Goal: Task Accomplishment & Management: Manage account settings

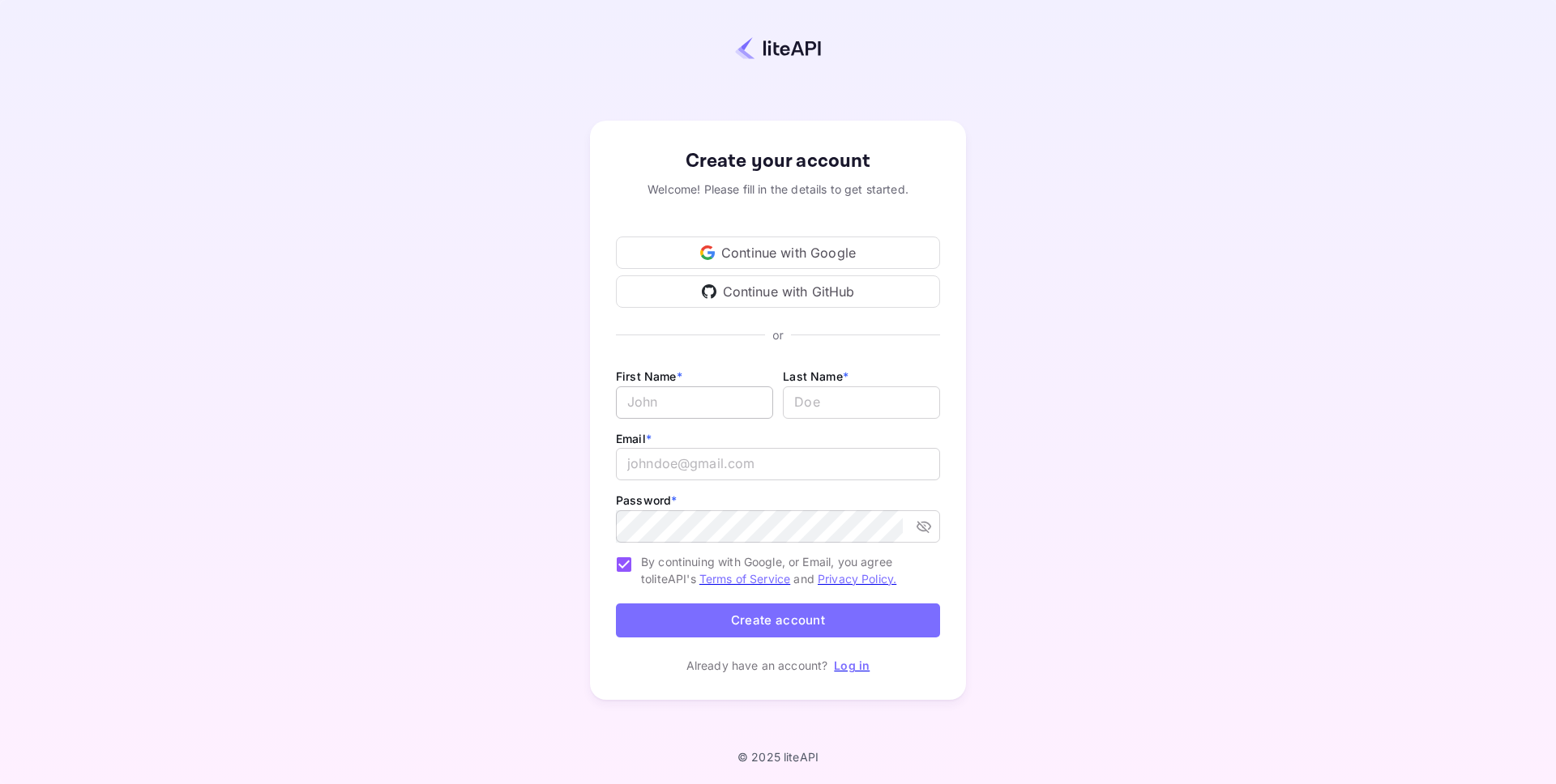
click at [690, 399] on input "Email *" at bounding box center [695, 402] width 157 height 32
type input "[PERSON_NAME]"
type input "Presura"
click at [684, 470] on input "email" at bounding box center [778, 463] width 324 height 32
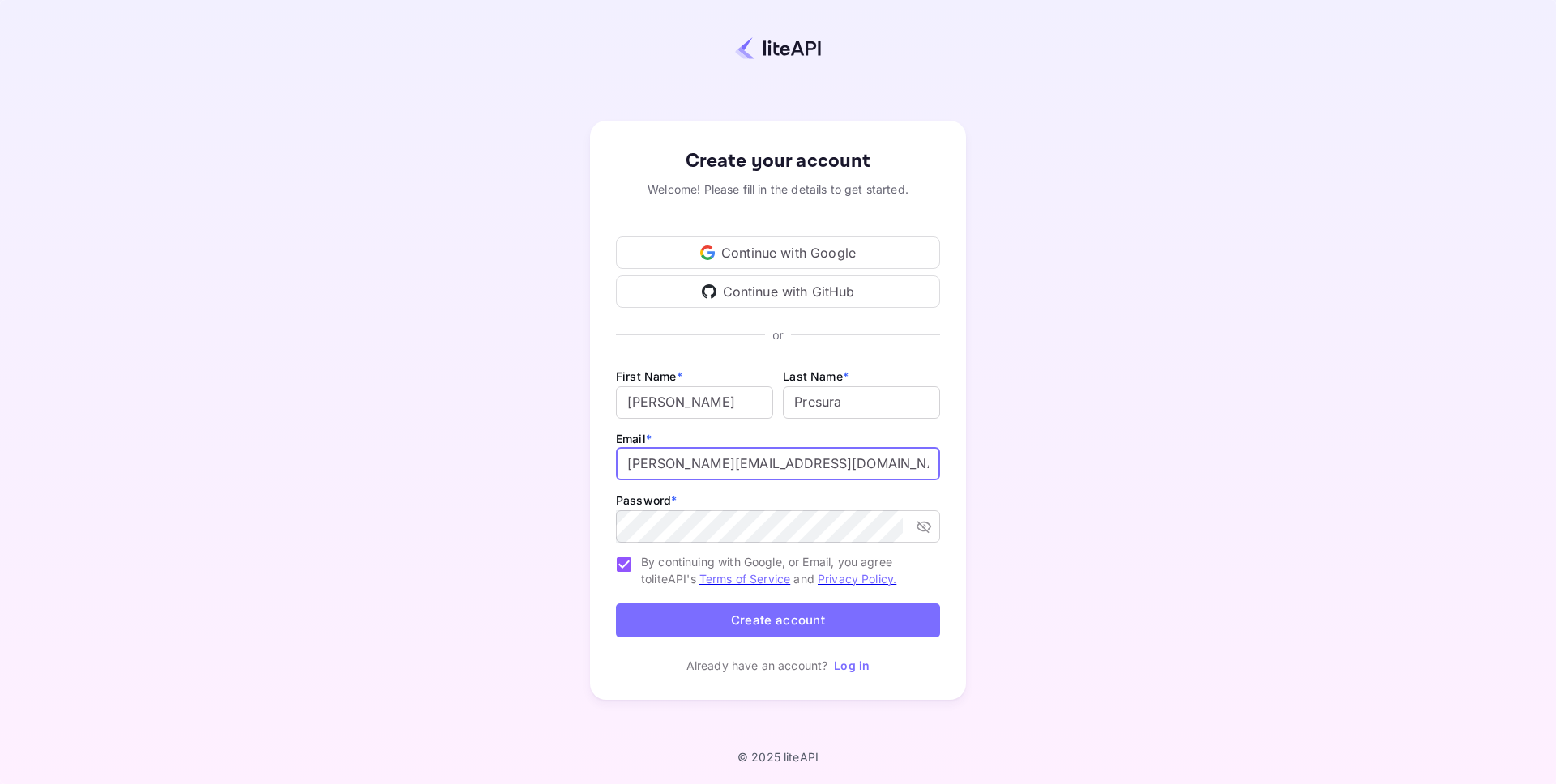
type input "[PERSON_NAME][EMAIL_ADDRESS][DOMAIN_NAME]"
click at [923, 526] on icon "toggle password visibility" at bounding box center [924, 527] width 17 height 17
click at [923, 526] on icon "toggle password visibility" at bounding box center [924, 525] width 15 height 10
click at [927, 525] on icon "toggle password visibility" at bounding box center [924, 527] width 17 height 17
click at [780, 622] on button "Create account" at bounding box center [778, 621] width 324 height 35
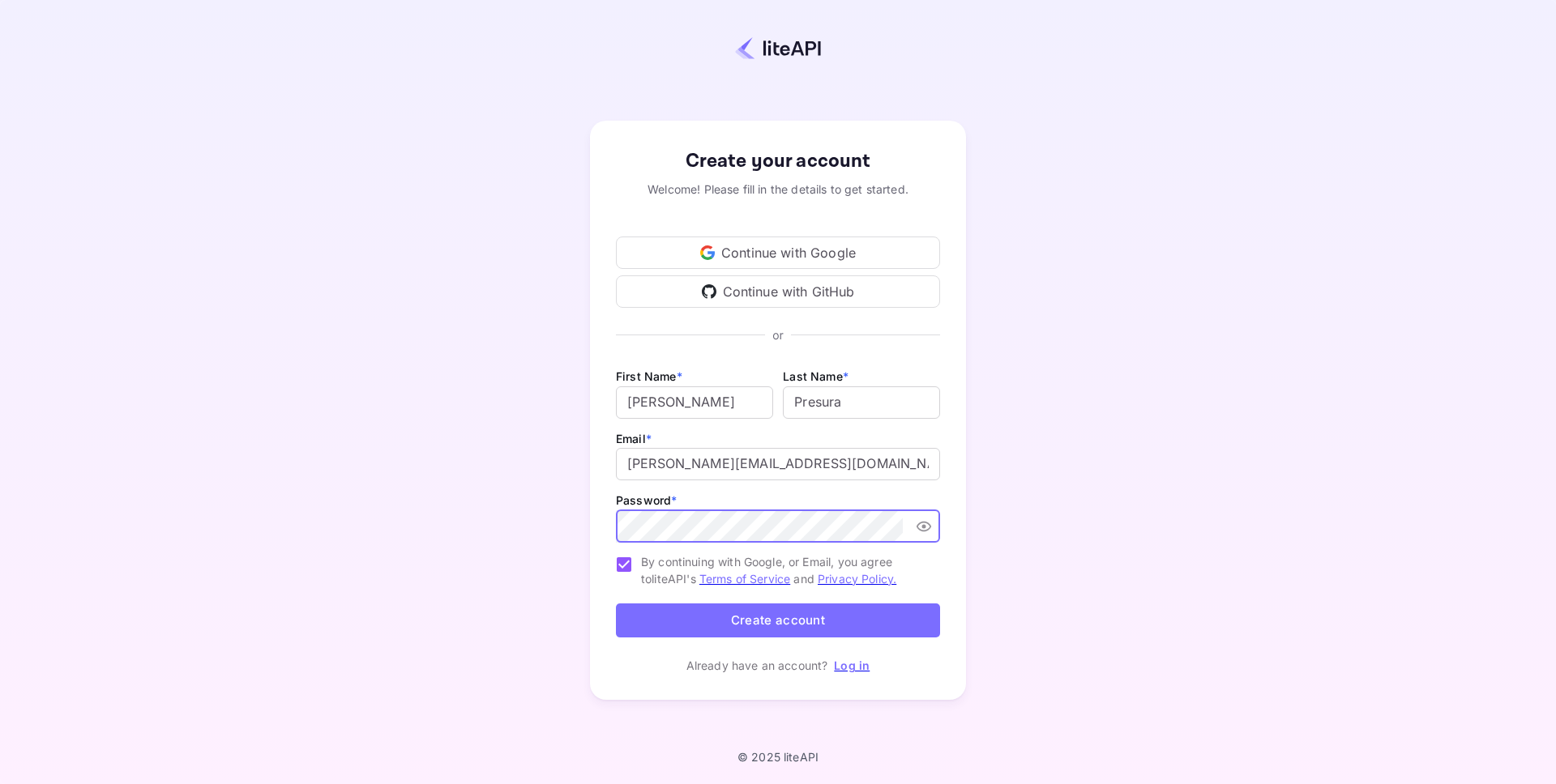
click at [781, 622] on button "Create account" at bounding box center [778, 621] width 324 height 35
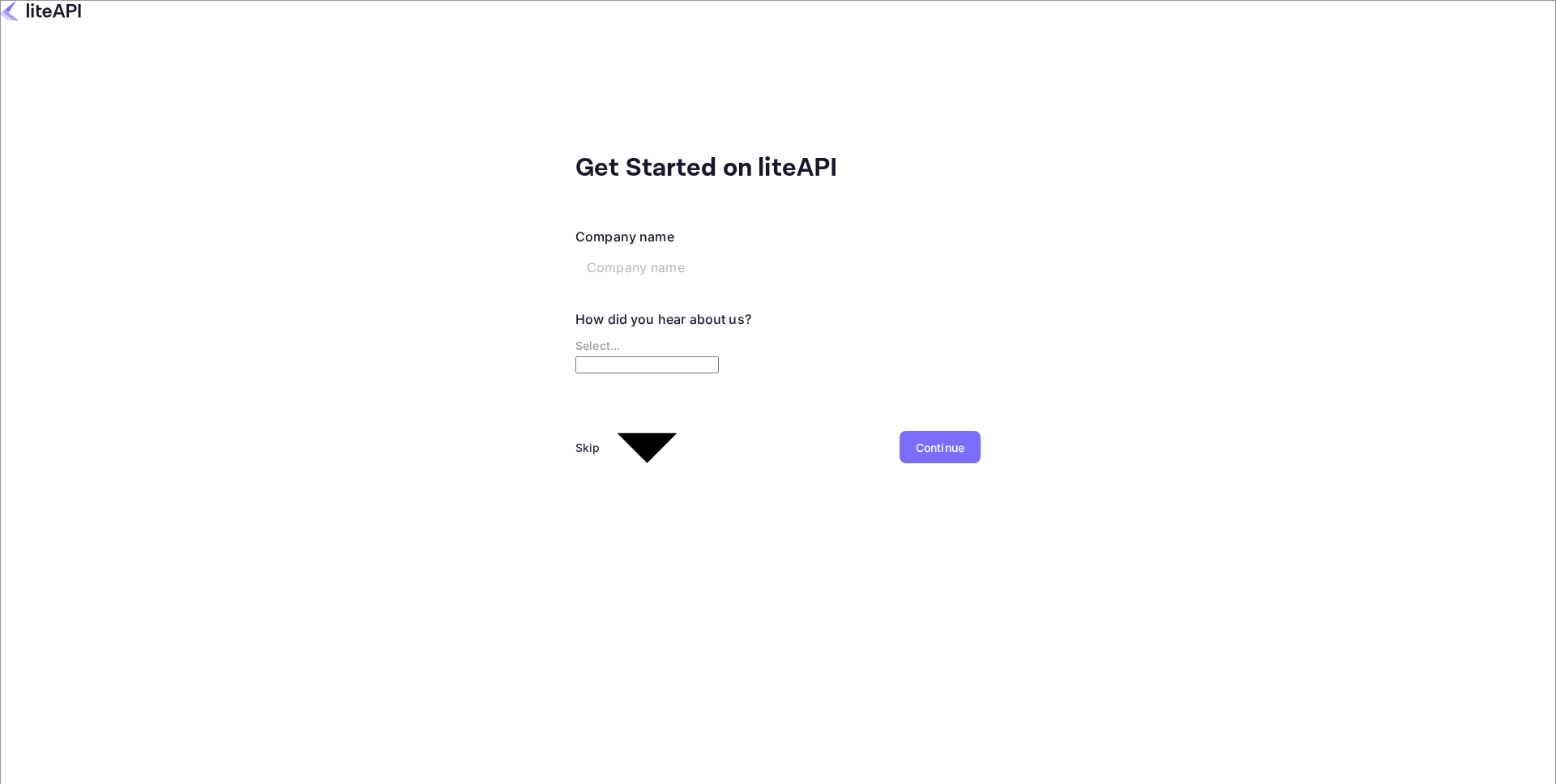
click at [575, 251] on input "text" at bounding box center [699, 267] width 248 height 32
type input "Ventura Travel"
click at [466, 327] on body "Get Started on liteAPI Company name Ventura Travel ​ How did you hear about us?…" at bounding box center [778, 392] width 1556 height 784
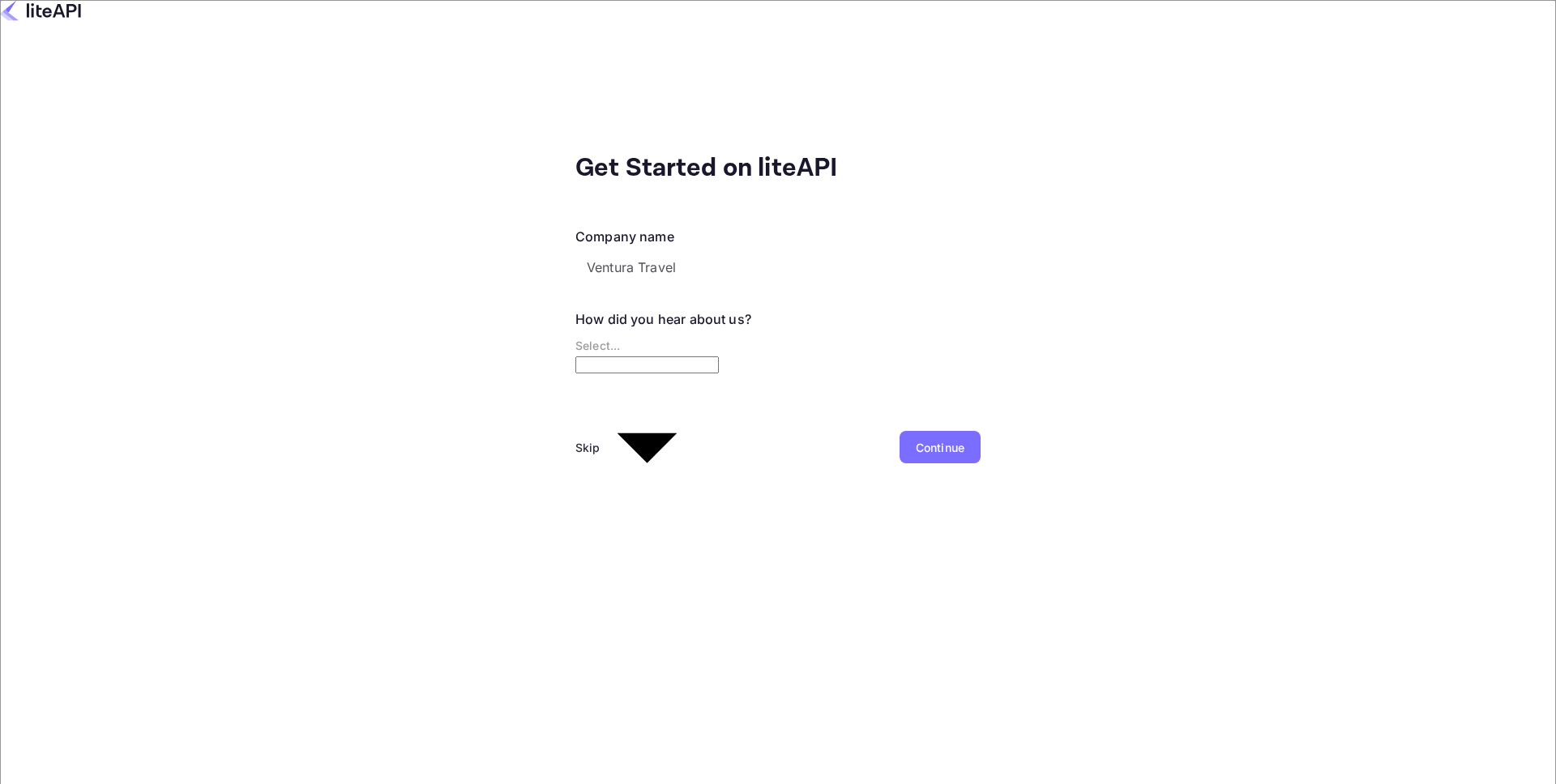
type input "Other..."
click at [916, 439] on div "Continue" at bounding box center [940, 447] width 49 height 17
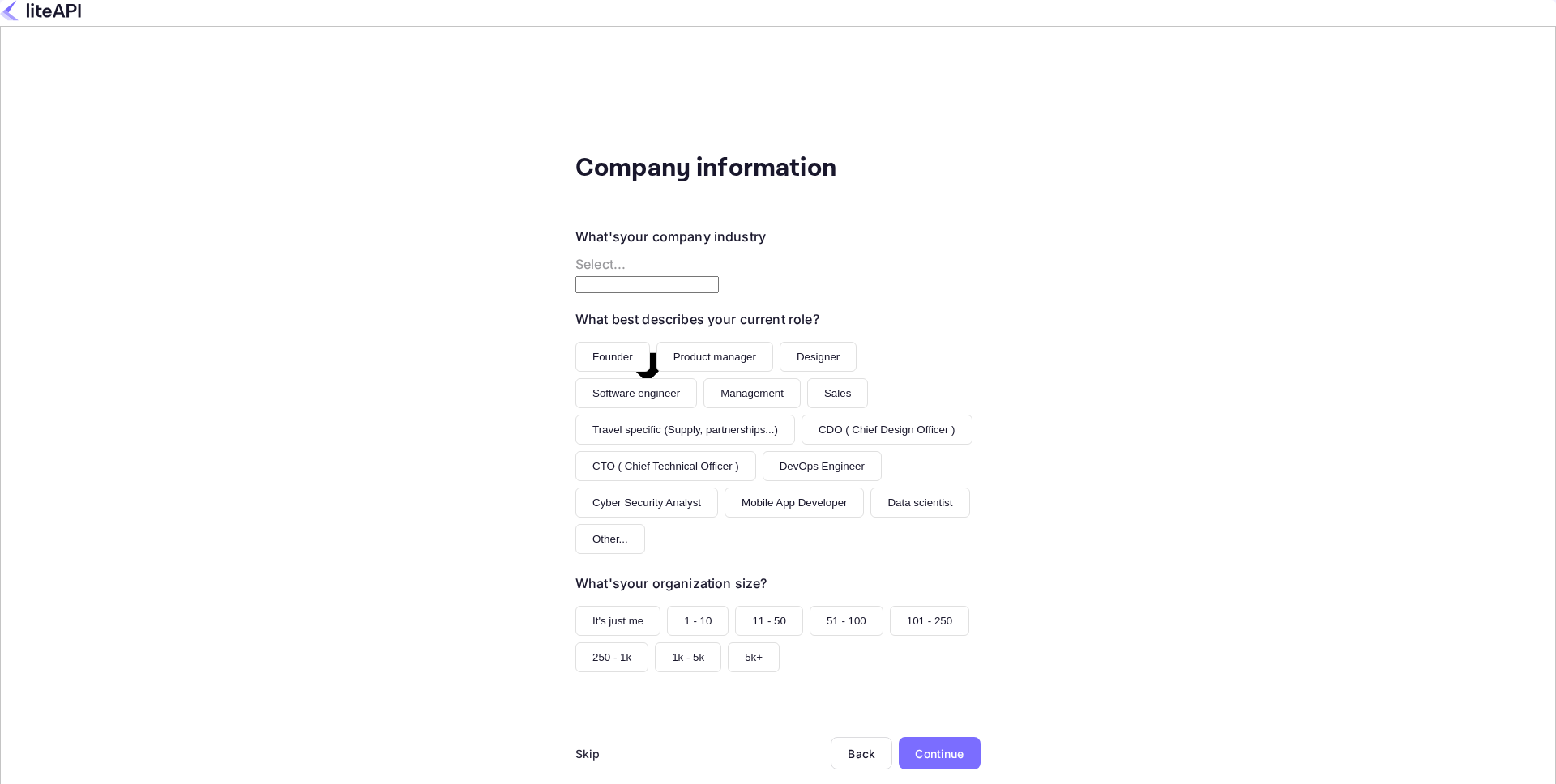
click at [547, 252] on body "Company information What's your company industry Select... ​ What best describe…" at bounding box center [778, 392] width 1556 height 784
type input "Travel"
click at [656, 342] on button "Product manager" at bounding box center [714, 357] width 117 height 30
click at [890, 606] on button "101 - 250" at bounding box center [930, 620] width 80 height 30
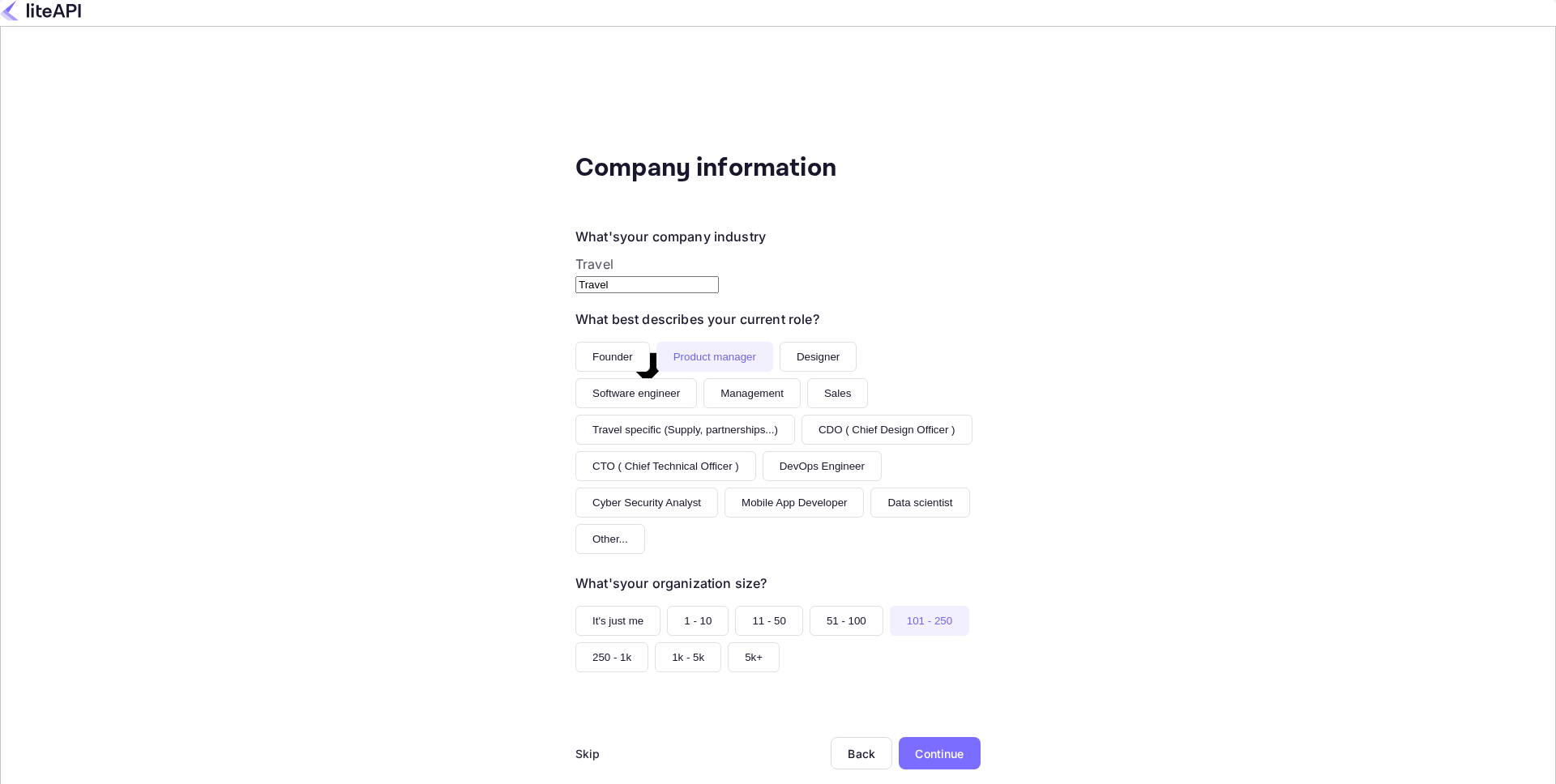
click at [915, 745] on div "Continue" at bounding box center [939, 753] width 49 height 17
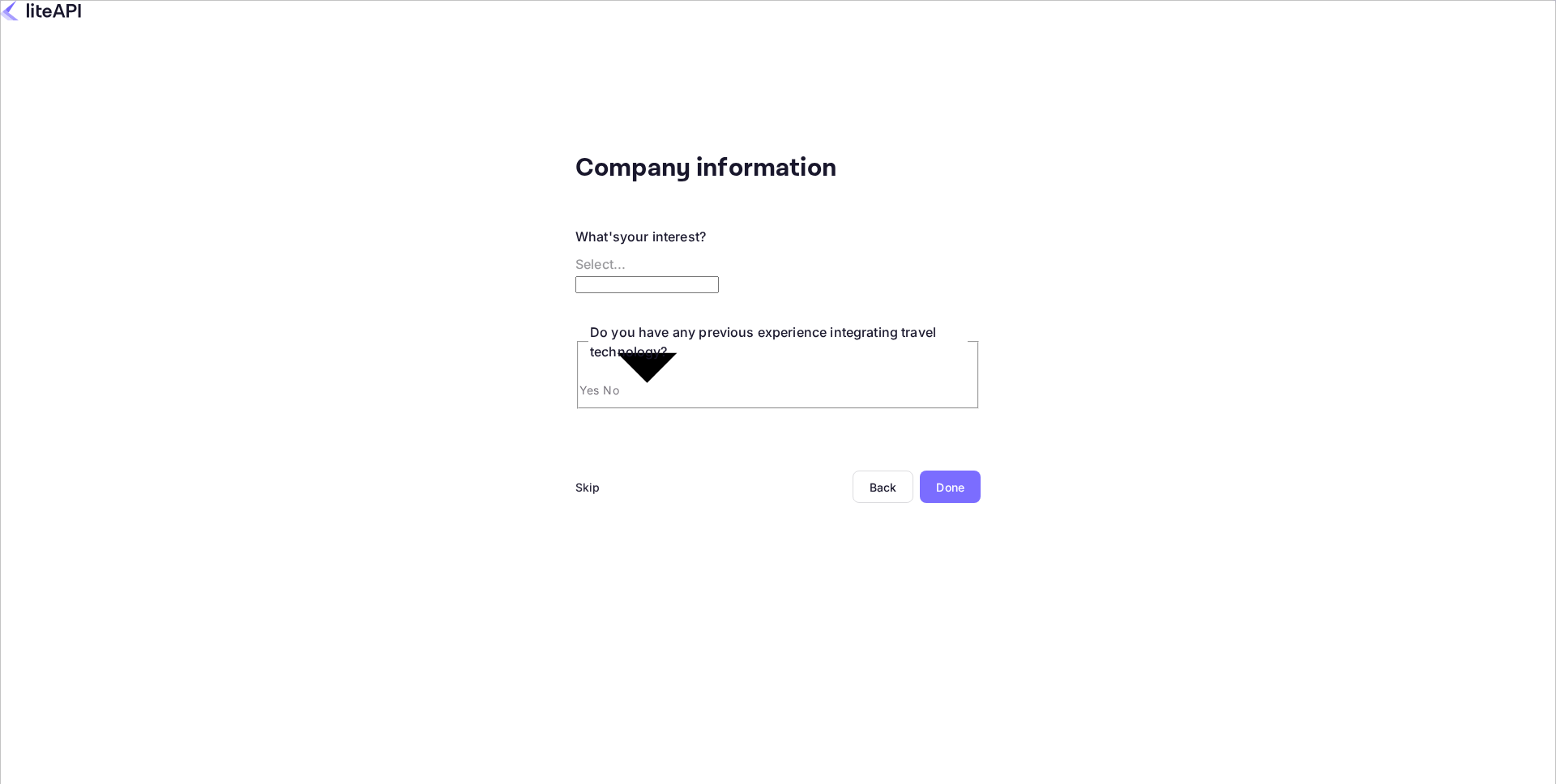
click at [627, 245] on body "Company information What's your interest? Select... ​ Do you have any previous …" at bounding box center [778, 456] width 1556 height 913
type input "Building a new product around travel"
click at [363, 365] on input "Yes" at bounding box center [778, 421] width 1556 height 842
radio input "true"
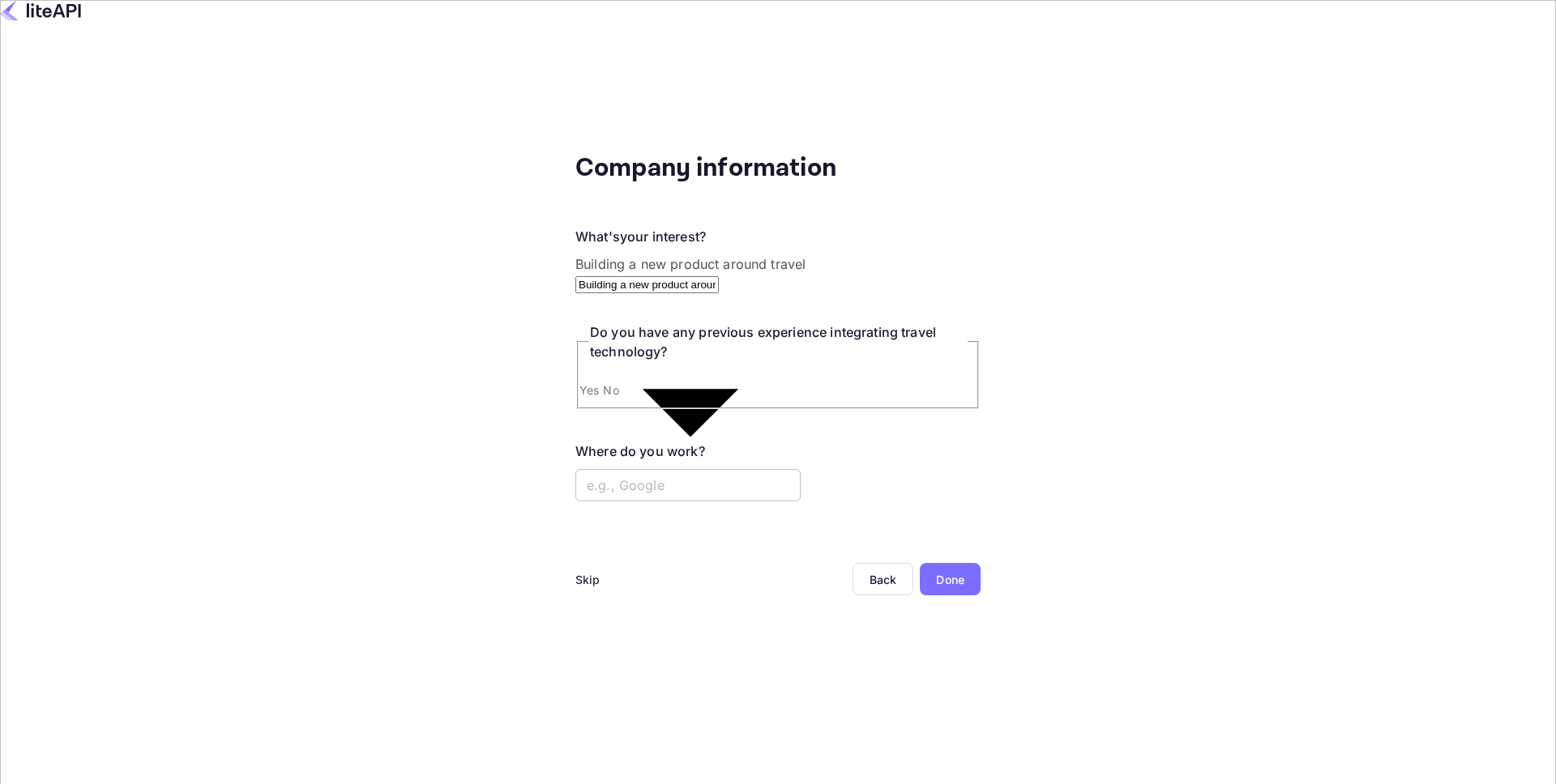
click at [593, 469] on input "text" at bounding box center [687, 484] width 225 height 32
type input "Ventura Travel"
click at [920, 563] on div "Done" at bounding box center [950, 579] width 61 height 32
click at [936, 570] on div "Done" at bounding box center [950, 579] width 29 height 17
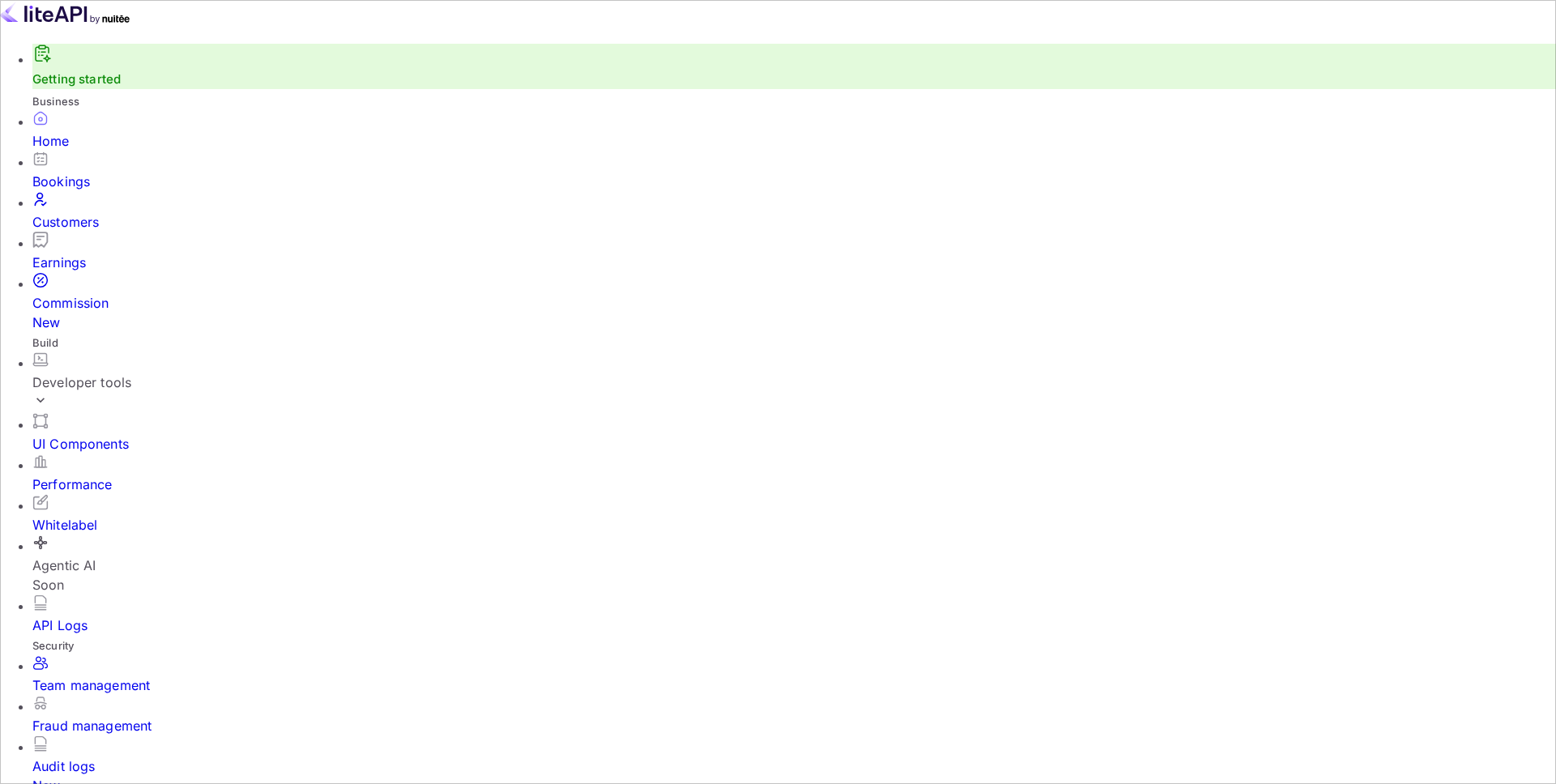
scroll to position [263, 425]
click at [107, 675] on div "Team management" at bounding box center [794, 684] width 1524 height 19
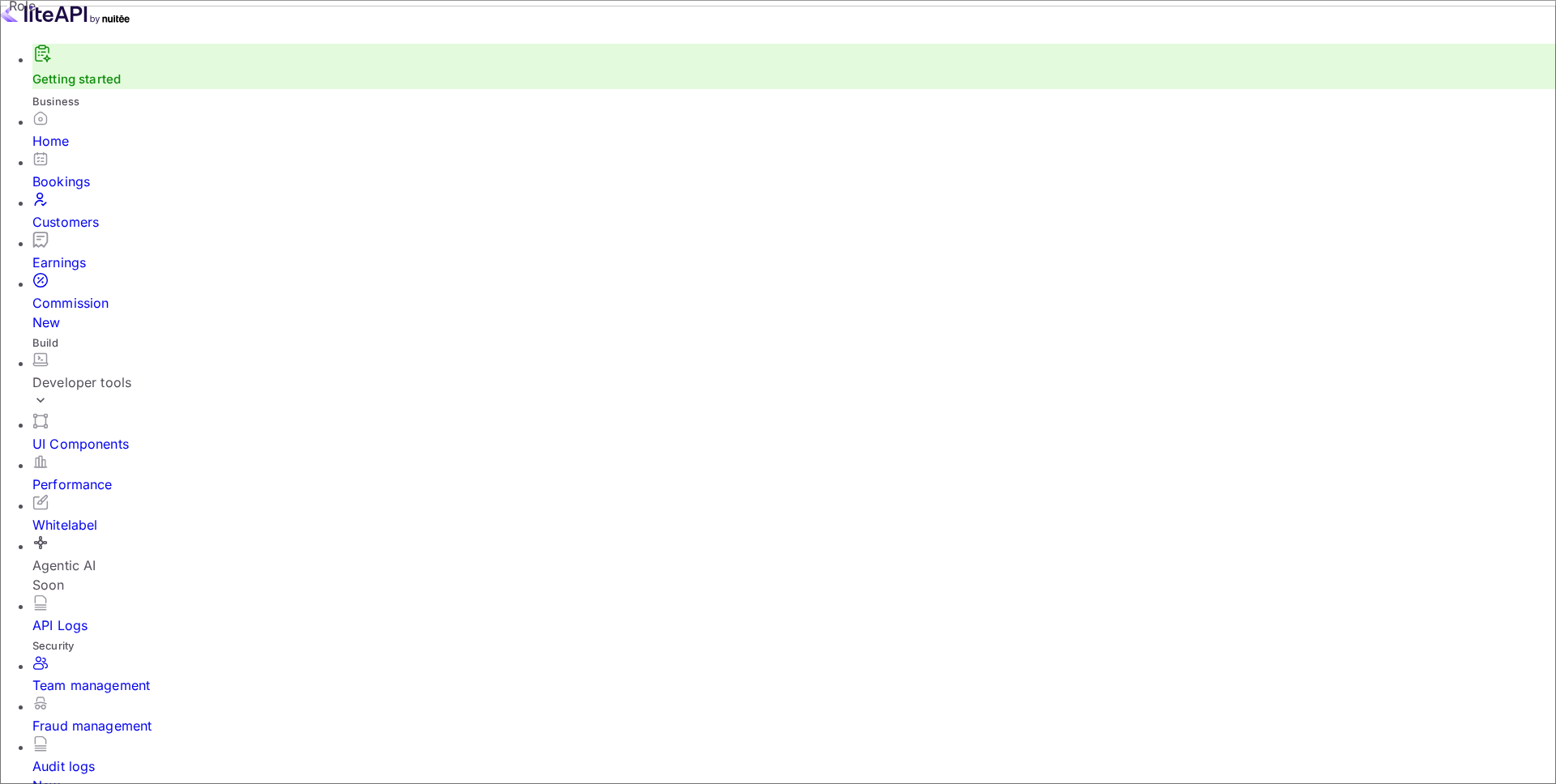
type input "alfredo"
click at [624, 447] on input "Agent Can manage bookings" at bounding box center [778, 392] width 1556 height 784
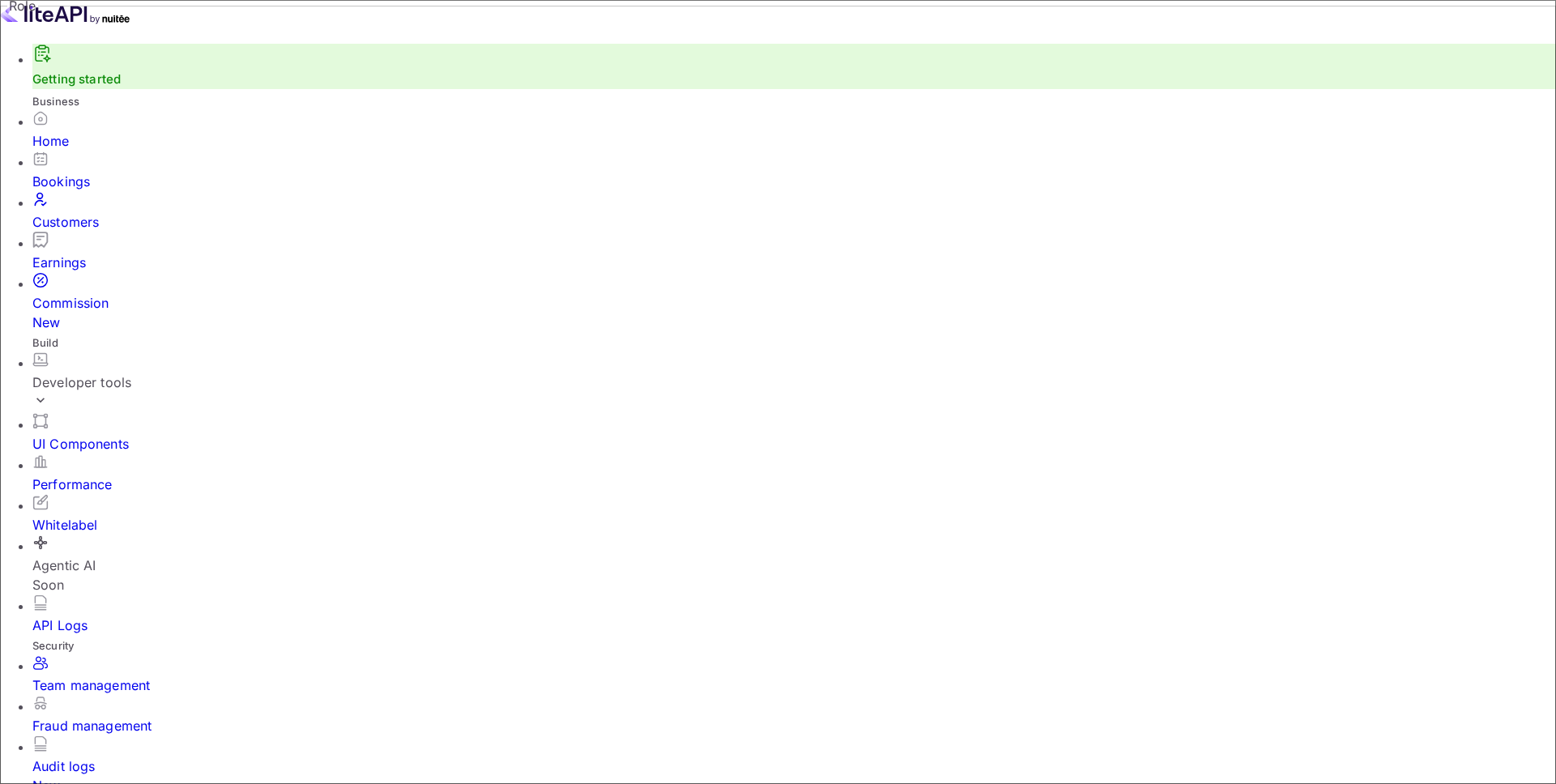
radio input "true"
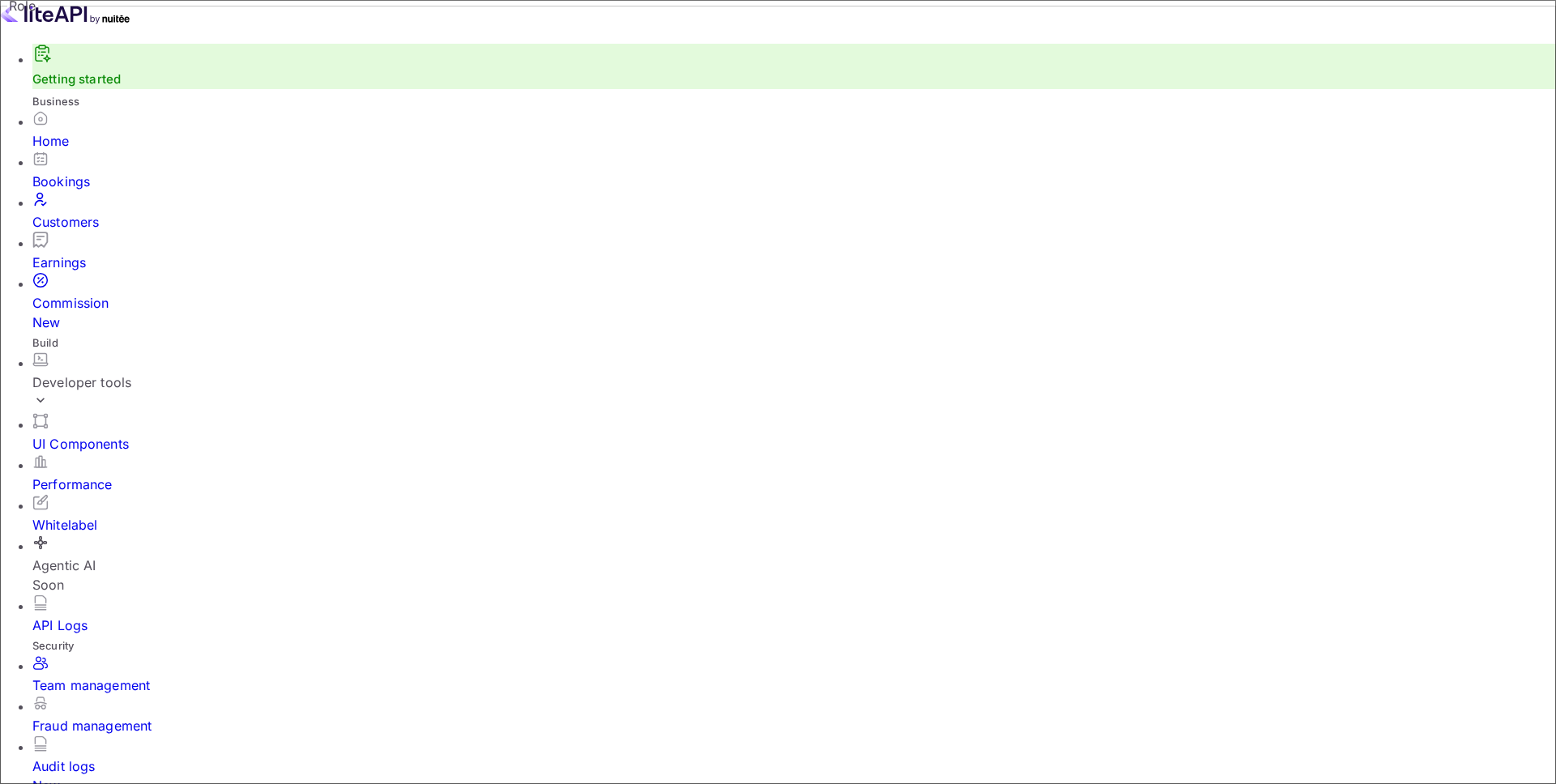
paste input "Alfredo Ortegón <alfredo.ortegon@venturatravel.org>"
drag, startPoint x: 718, startPoint y: 363, endPoint x: 539, endPoint y: 363, distance: 179.0
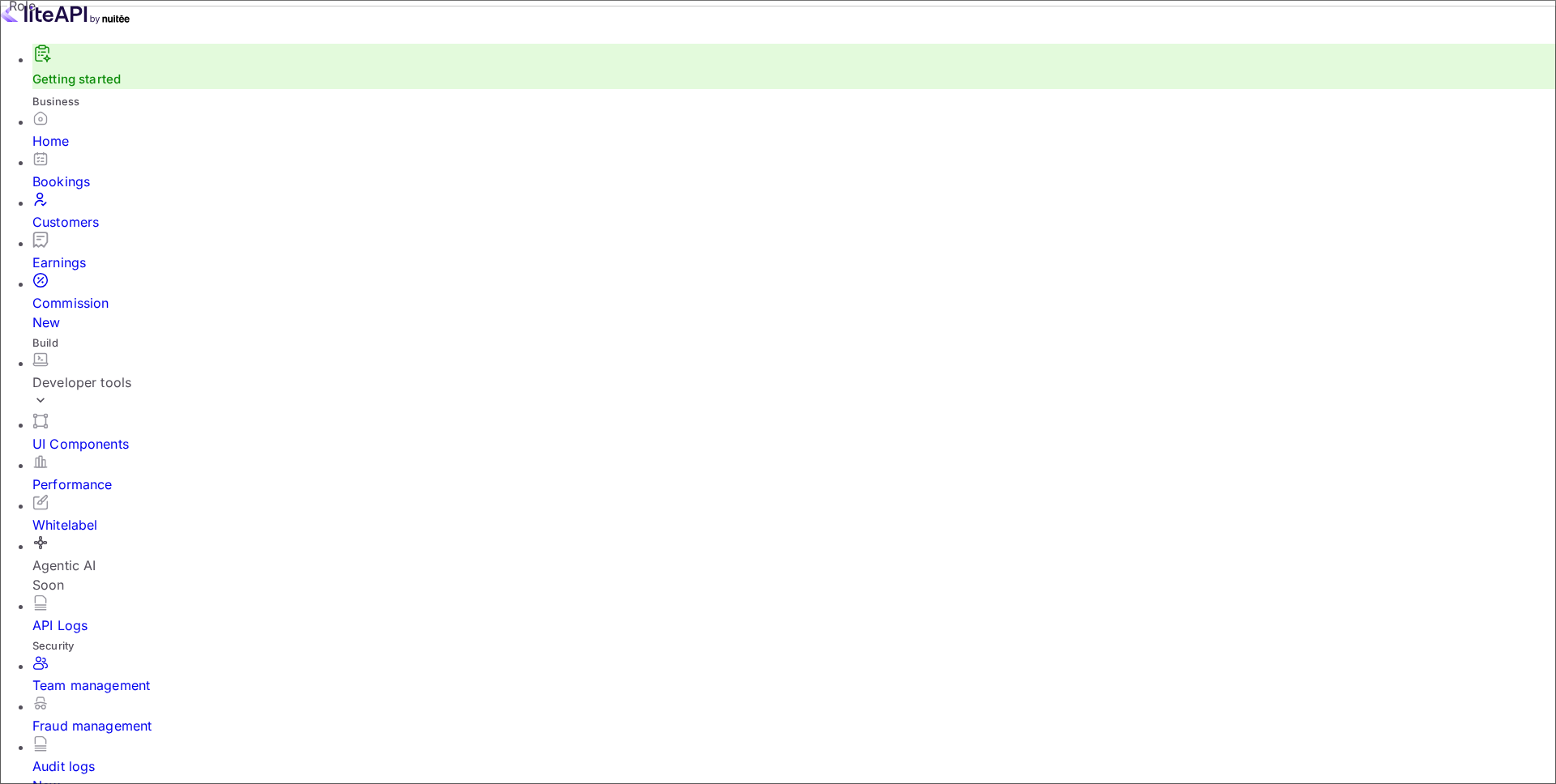
type input "alfredo.ortegon@venturatravel.org"
click at [645, 441] on input "Agent Can manage bookings" at bounding box center [778, 392] width 1556 height 784
radio input "true"
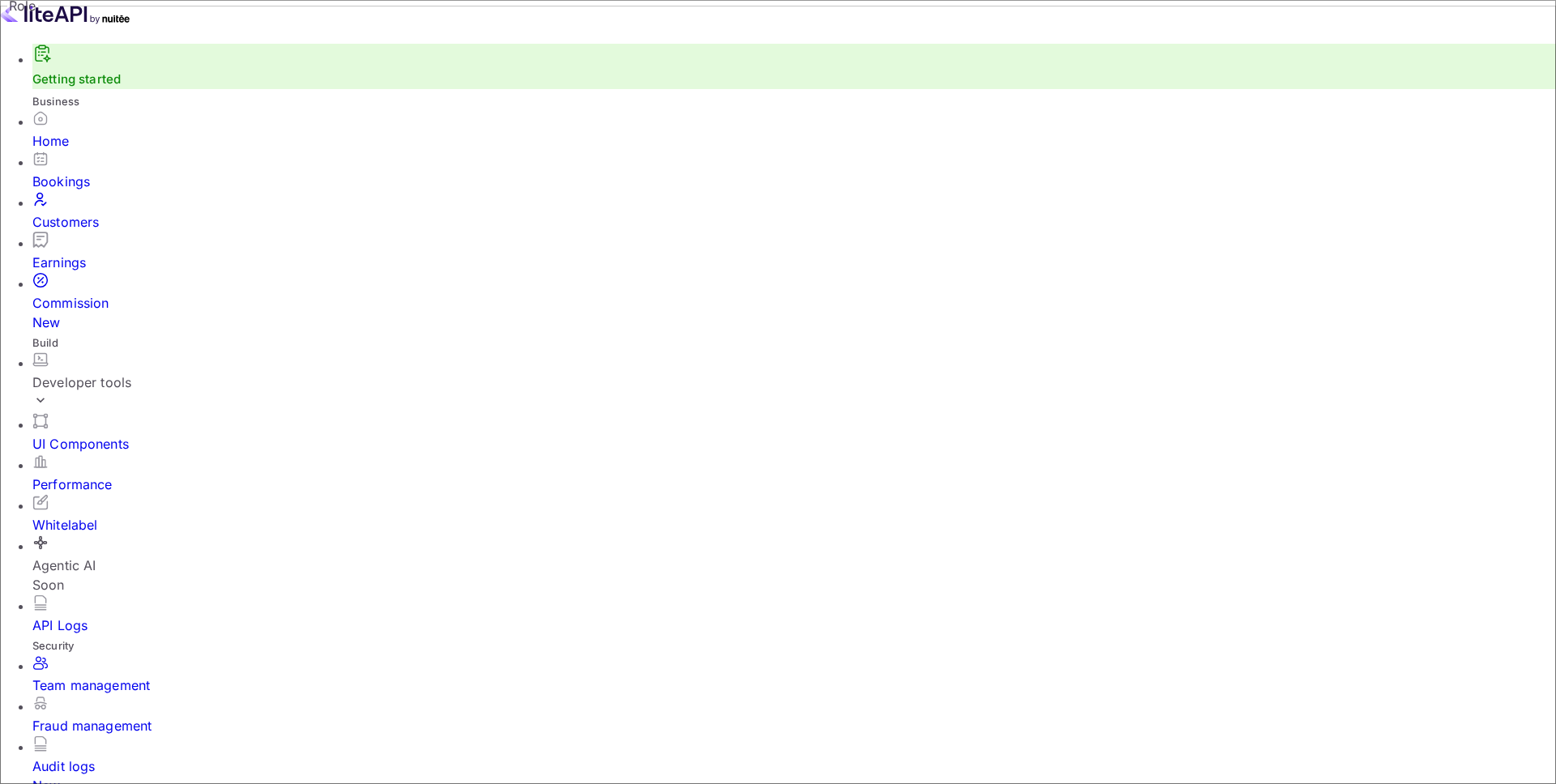
paste input "Sebastian Morales <sebastian.morales@venturatravel.org>"
drag, startPoint x: 733, startPoint y: 369, endPoint x: 600, endPoint y: 361, distance: 133.2
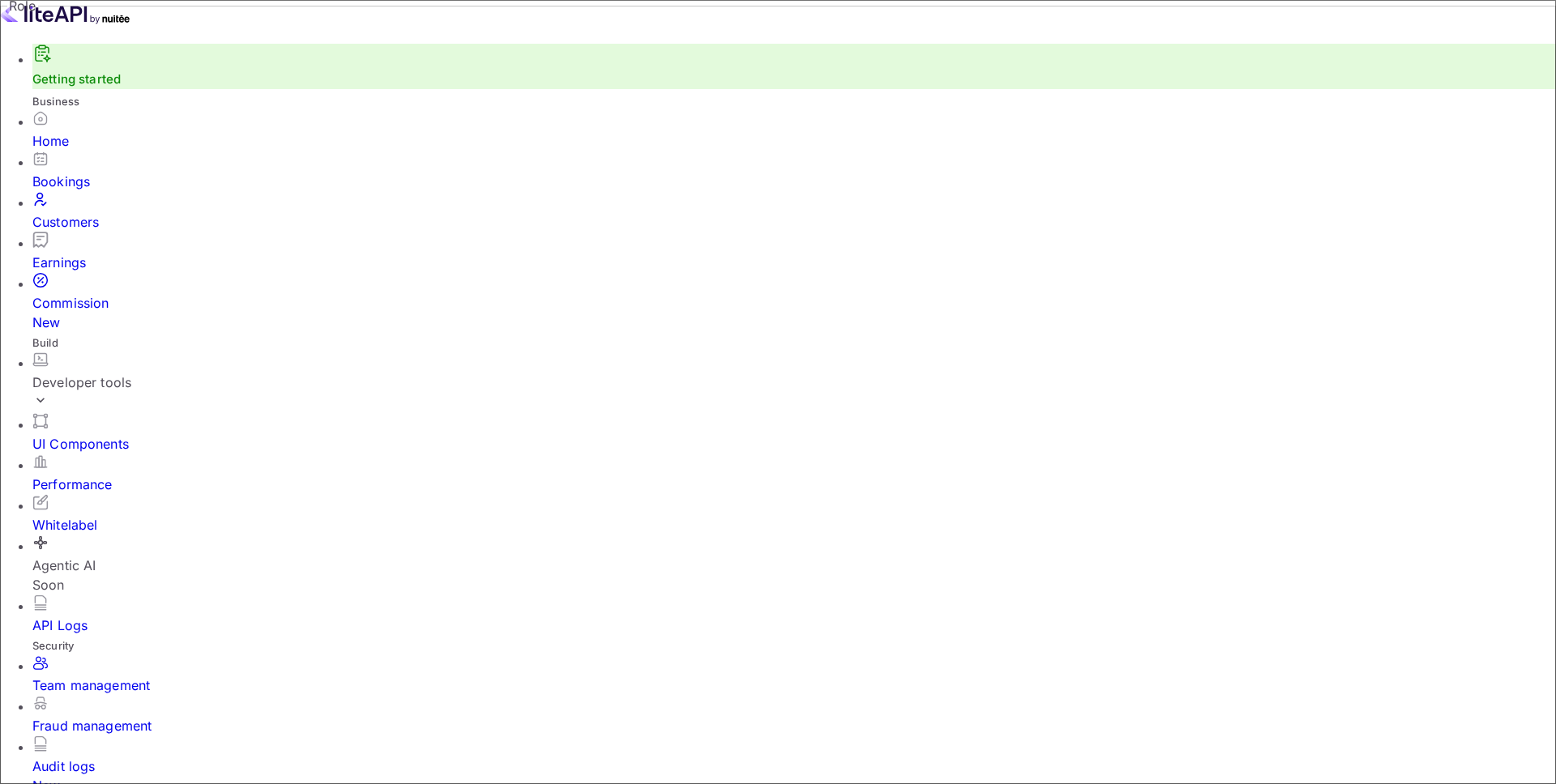
type input "sebastian.morales@venturatravel.org"
click at [654, 453] on input "Agent Can manage bookings" at bounding box center [778, 392] width 1556 height 784
radio input "true"
